Goal: Use online tool/utility: Utilize a website feature to perform a specific function

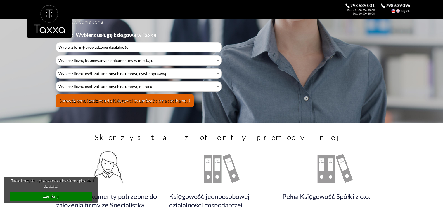
scroll to position [83, 0]
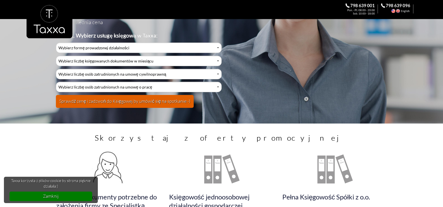
click at [89, 48] on div at bounding box center [222, 27] width 390 height 55
click at [96, 49] on div at bounding box center [222, 27] width 390 height 55
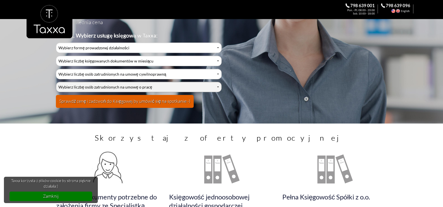
scroll to position [0, 0]
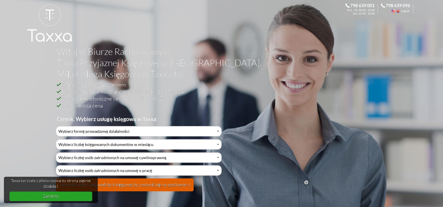
click at [62, 198] on link "Zamknij" at bounding box center [51, 195] width 83 height 9
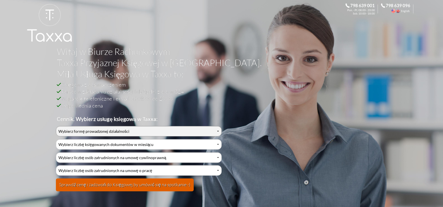
click at [132, 128] on select "Wybierz formę prowadzonej działalności Działalność jednoosobowa Działalność jed…" at bounding box center [138, 131] width 165 height 10
select select "2"
click at [56, 126] on select "Wybierz formę prowadzonej działalności Działalność jednoosobowa Działalność jed…" at bounding box center [138, 131] width 165 height 10
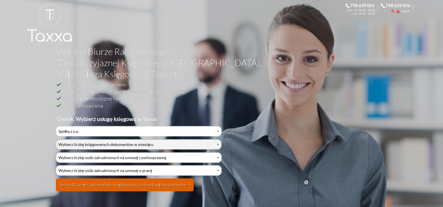
click at [107, 142] on select "Wybierz liczbę księgowanych dokumentów w miesiącu 0-1 2-3 4-5 6-10 11-20 21-30 …" at bounding box center [138, 144] width 165 height 10
select select "5"
click at [56, 139] on select "Wybierz liczbę księgowanych dokumentów w miesiącu 0-1 2-3 4-5 6-10 11-20 21-30 …" at bounding box center [138, 144] width 165 height 10
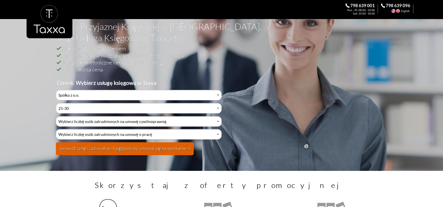
scroll to position [84, 0]
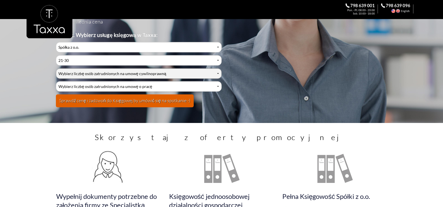
click at [96, 74] on select "Wybierz liczbę osób zatrudnionych na umowę cywilnoprawną 0 1 2 3 4 5 6 7 8 9 10…" at bounding box center [138, 73] width 165 height 10
select select "2"
click at [56, 68] on select "Wybierz liczbę osób zatrudnionych na umowę cywilnoprawną 0 1 2 3 4 5 6 7 8 9 10…" at bounding box center [138, 73] width 165 height 10
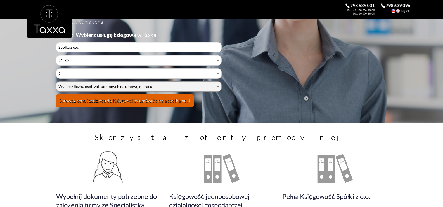
click at [87, 84] on select "Wybierz liczbę osób zatrudnionych na umowę o pracę 0 1 2 3 4 5 6 7 8 9 10 11 12…" at bounding box center [138, 86] width 165 height 10
select select "1"
click at [56, 81] on select "Wybierz liczbę osób zatrudnionych na umowę o pracę 0 1 2 3 4 5 6 7 8 9 10 11 12…" at bounding box center [138, 86] width 165 height 10
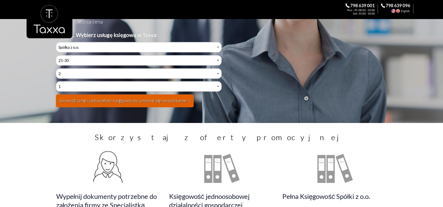
click at [107, 102] on button "Sprawdź cenę i zadzwoń do Księgowej by umówić się na spotkanie:-)" at bounding box center [125, 100] width 138 height 13
